Goal: Obtain resource: Download file/media

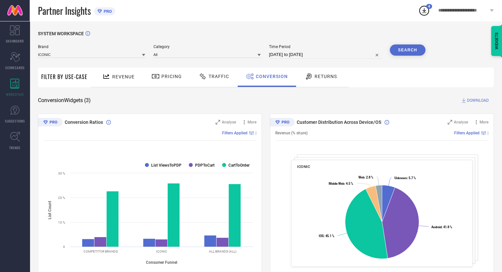
click at [218, 74] on div "Traffic" at bounding box center [214, 76] width 34 height 11
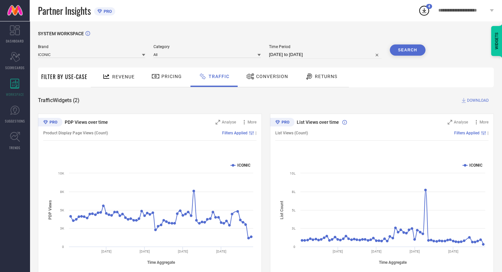
click at [475, 100] on span "DOWNLOAD" at bounding box center [478, 100] width 22 height 7
click at [266, 77] on span "Conversion" at bounding box center [272, 76] width 32 height 5
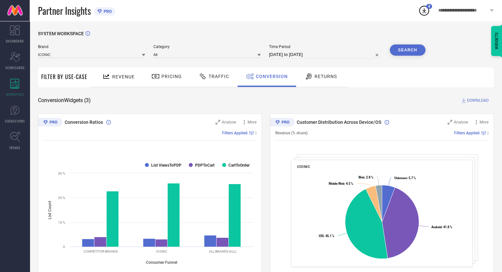
click at [476, 101] on span "DOWNLOAD" at bounding box center [478, 100] width 22 height 7
click at [245, 124] on icon at bounding box center [244, 122] width 7 height 7
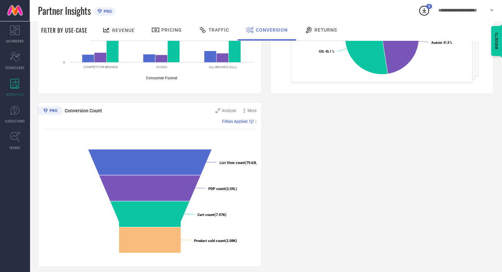
scroll to position [190, 0]
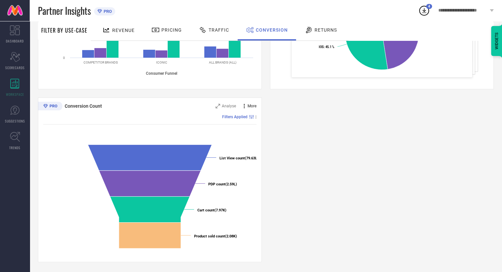
click at [245, 106] on icon at bounding box center [244, 106] width 7 height 7
click at [238, 118] on span "Add to emailer" at bounding box center [237, 118] width 26 height 5
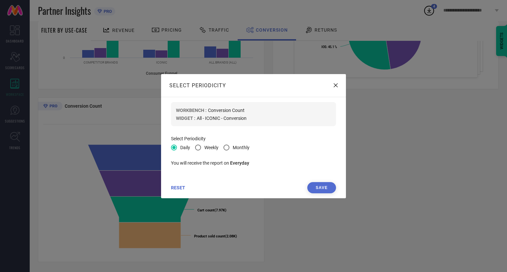
click at [334, 85] on icon at bounding box center [335, 85] width 4 height 4
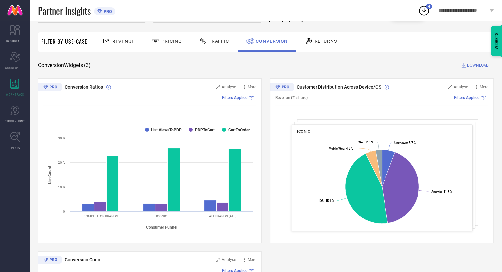
scroll to position [0, 0]
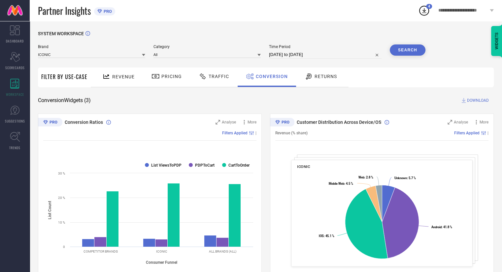
click at [421, 12] on icon at bounding box center [424, 11] width 12 height 12
click at [337, 21] on div "Partner Insights PRO" at bounding box center [228, 10] width 380 height 21
click at [495, 42] on div "WIDGETS" at bounding box center [496, 41] width 11 height 30
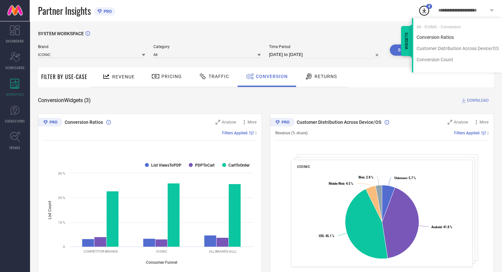
click at [426, 37] on div "Conversion Ratios" at bounding box center [457, 37] width 89 height 6
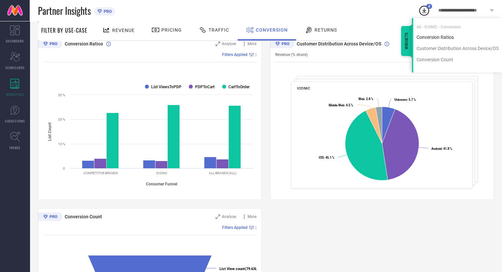
scroll to position [89, 0]
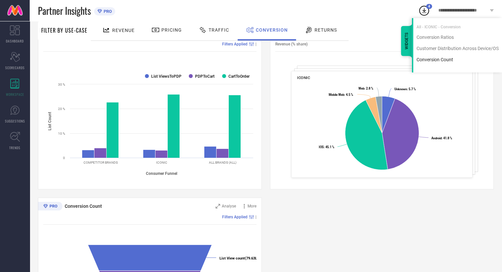
click at [426, 60] on div "Conversion Count" at bounding box center [457, 60] width 89 height 6
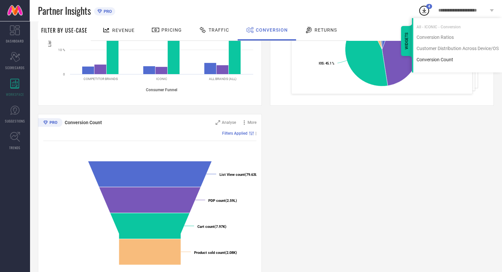
scroll to position [190, 0]
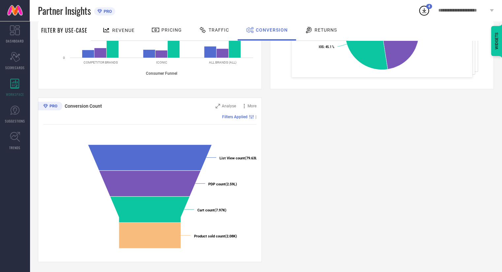
click at [443, 141] on div "Conversion Ratios Analyse More Filters Applied | Created with Highcharts 9.3.3 …" at bounding box center [265, 93] width 455 height 338
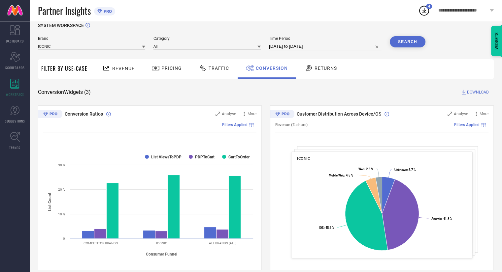
scroll to position [9, 0]
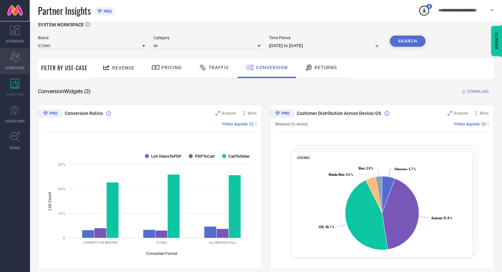
click at [15, 57] on icon "Scorecard" at bounding box center [15, 57] width 10 height 10
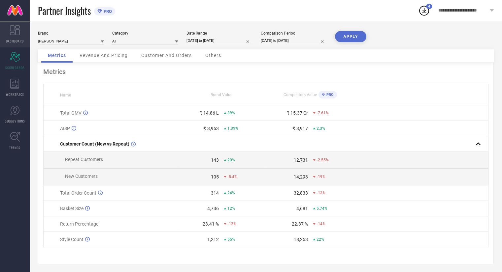
click at [12, 33] on icon at bounding box center [15, 30] width 10 height 10
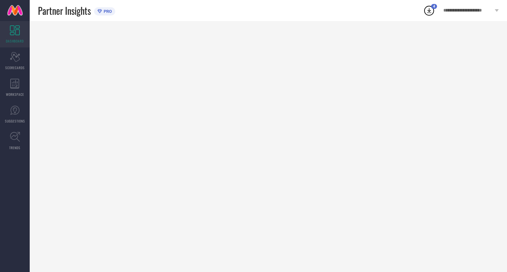
click at [381, 96] on div at bounding box center [268, 146] width 477 height 251
click at [428, 10] on icon at bounding box center [429, 11] width 12 height 12
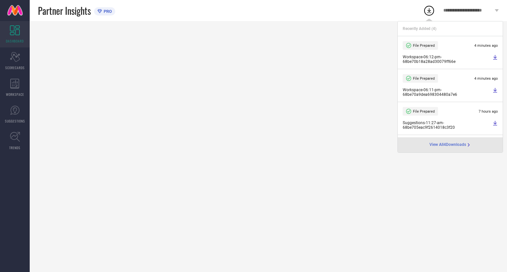
click at [346, 134] on div at bounding box center [268, 146] width 477 height 251
